Goal: Navigation & Orientation: Find specific page/section

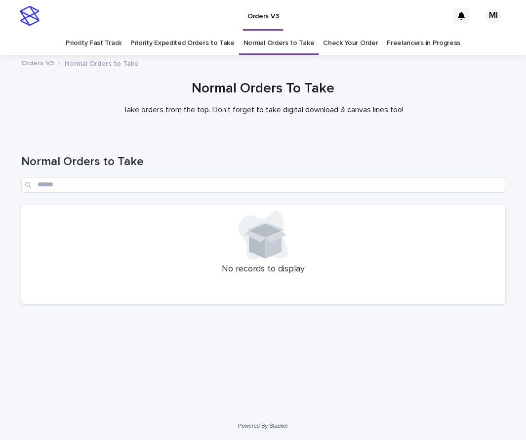
click at [193, 48] on link "Priority Expedited Orders to Take" at bounding box center [182, 43] width 104 height 23
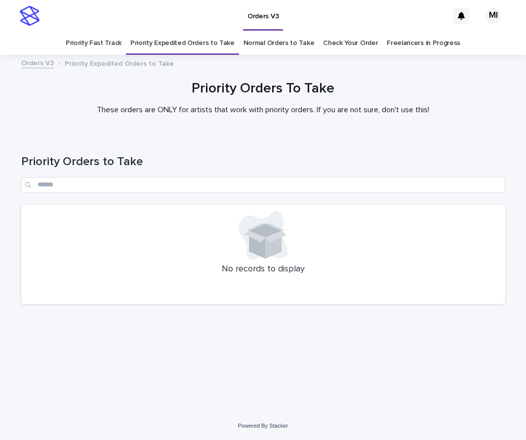
click at [115, 48] on link "Priority Fast Track" at bounding box center [94, 43] width 56 height 23
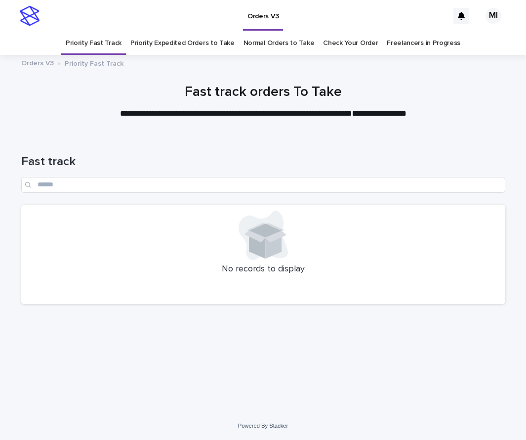
click at [209, 42] on link "Priority Expedited Orders to Take" at bounding box center [182, 43] width 104 height 23
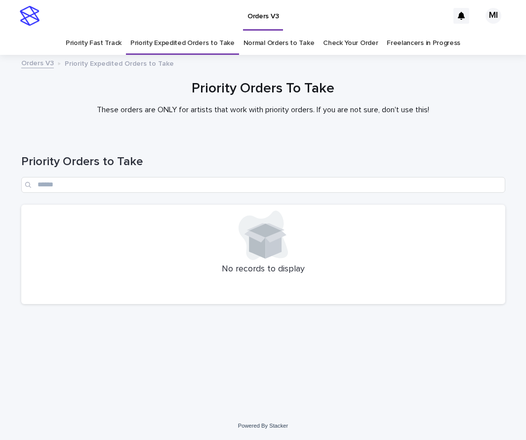
click at [262, 43] on link "Normal Orders to Take" at bounding box center [279, 43] width 71 height 23
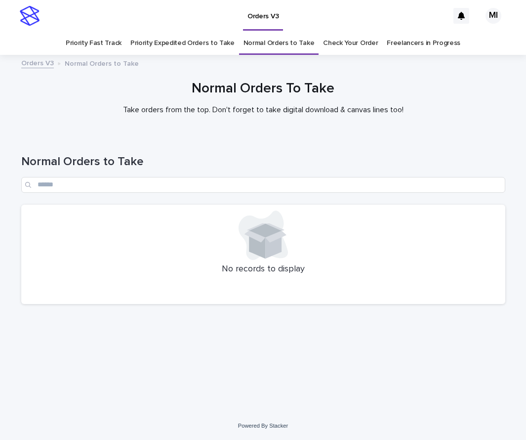
click at [100, 43] on link "Priority Fast Track" at bounding box center [94, 43] width 56 height 23
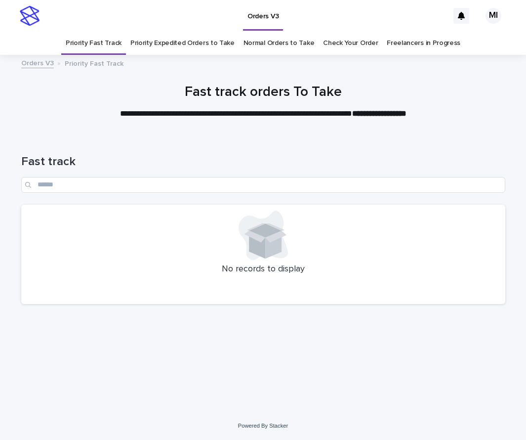
click at [179, 42] on link "Priority Expedited Orders to Take" at bounding box center [182, 43] width 104 height 23
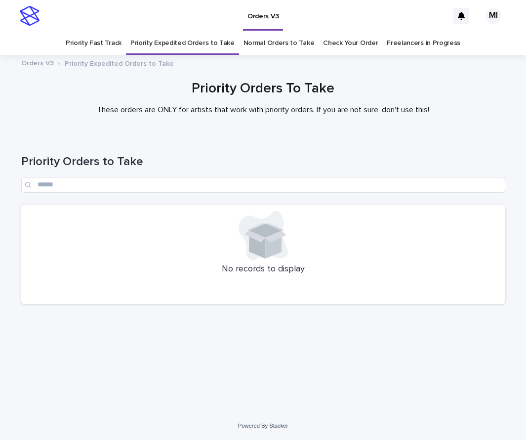
click at [270, 45] on link "Normal Orders to Take" at bounding box center [279, 43] width 71 height 23
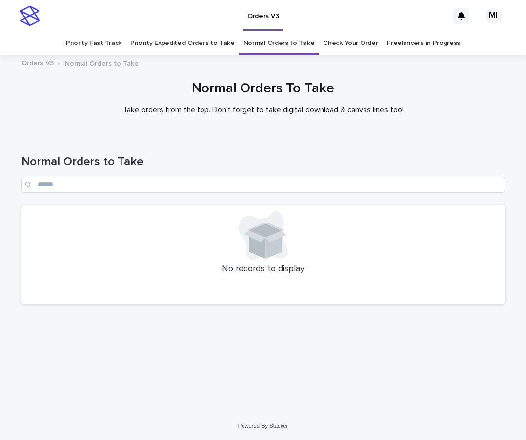
click at [194, 46] on link "Priority Expedited Orders to Take" at bounding box center [182, 43] width 104 height 23
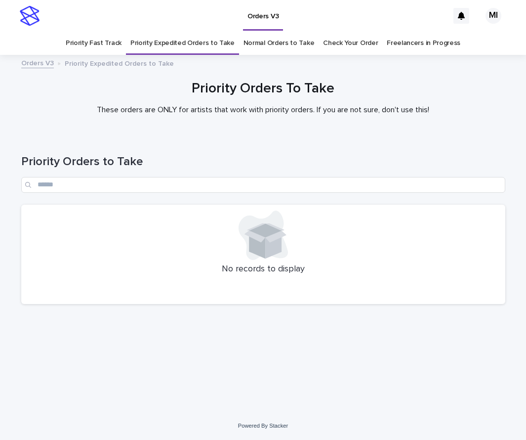
click at [112, 47] on link "Priority Fast Track" at bounding box center [94, 43] width 56 height 23
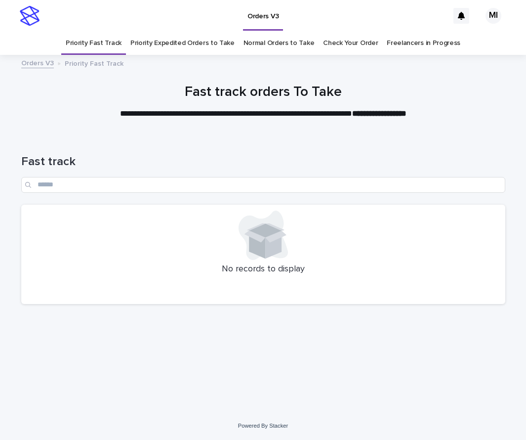
click at [175, 42] on link "Priority Expedited Orders to Take" at bounding box center [182, 43] width 104 height 23
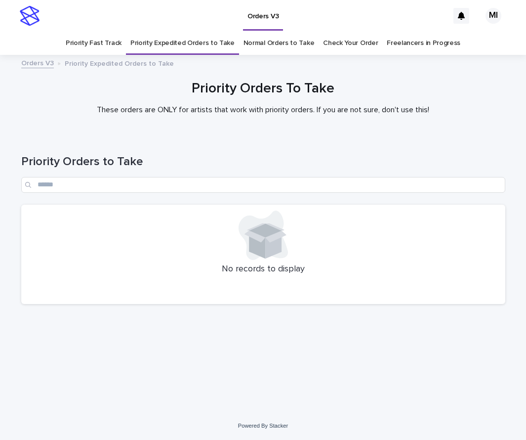
click at [257, 44] on link "Normal Orders to Take" at bounding box center [279, 43] width 71 height 23
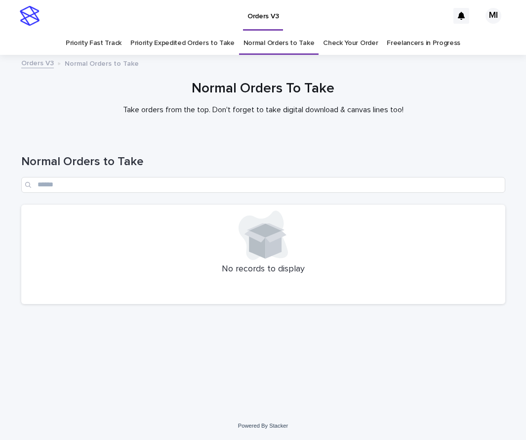
click at [169, 44] on link "Priority Expedited Orders to Take" at bounding box center [182, 43] width 104 height 23
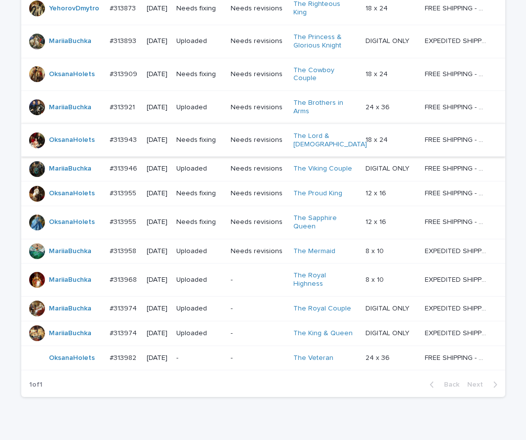
scroll to position [321, 0]
